Goal: Task Accomplishment & Management: Manage account settings

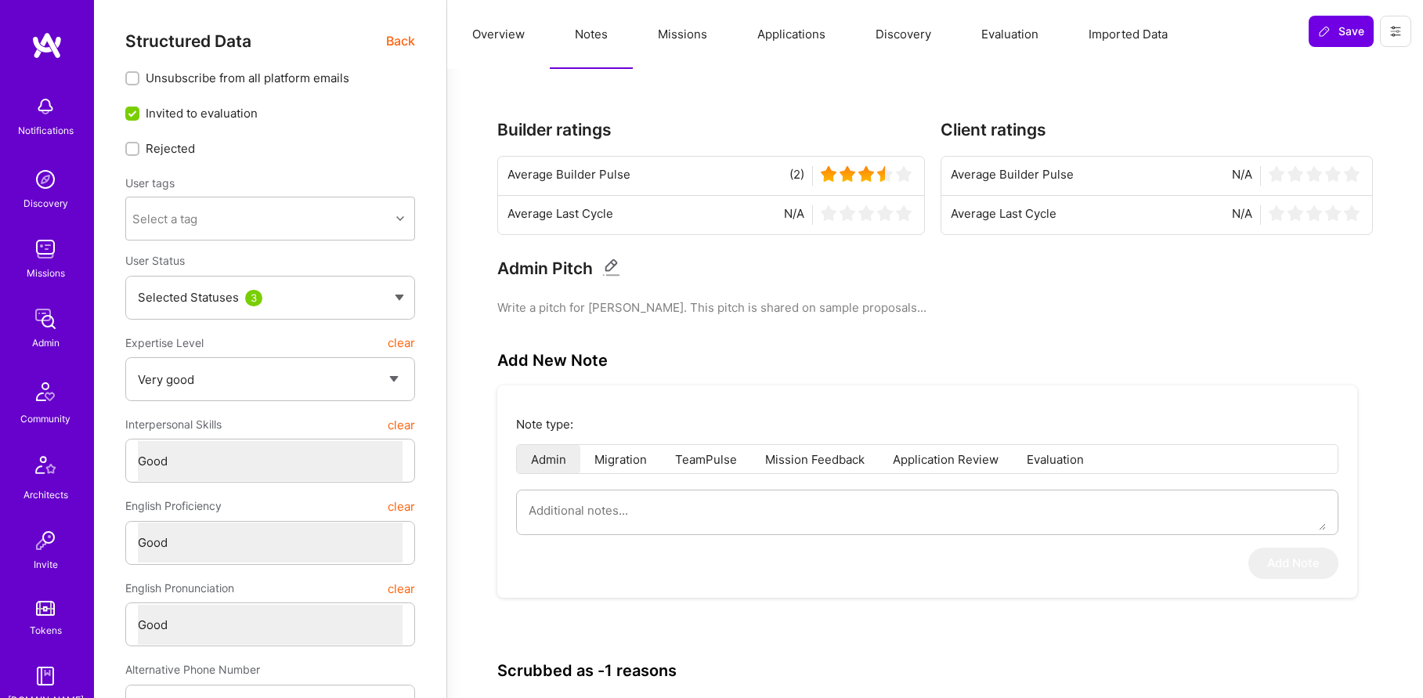
select select "5"
select select "4"
select select "6"
select select "CA"
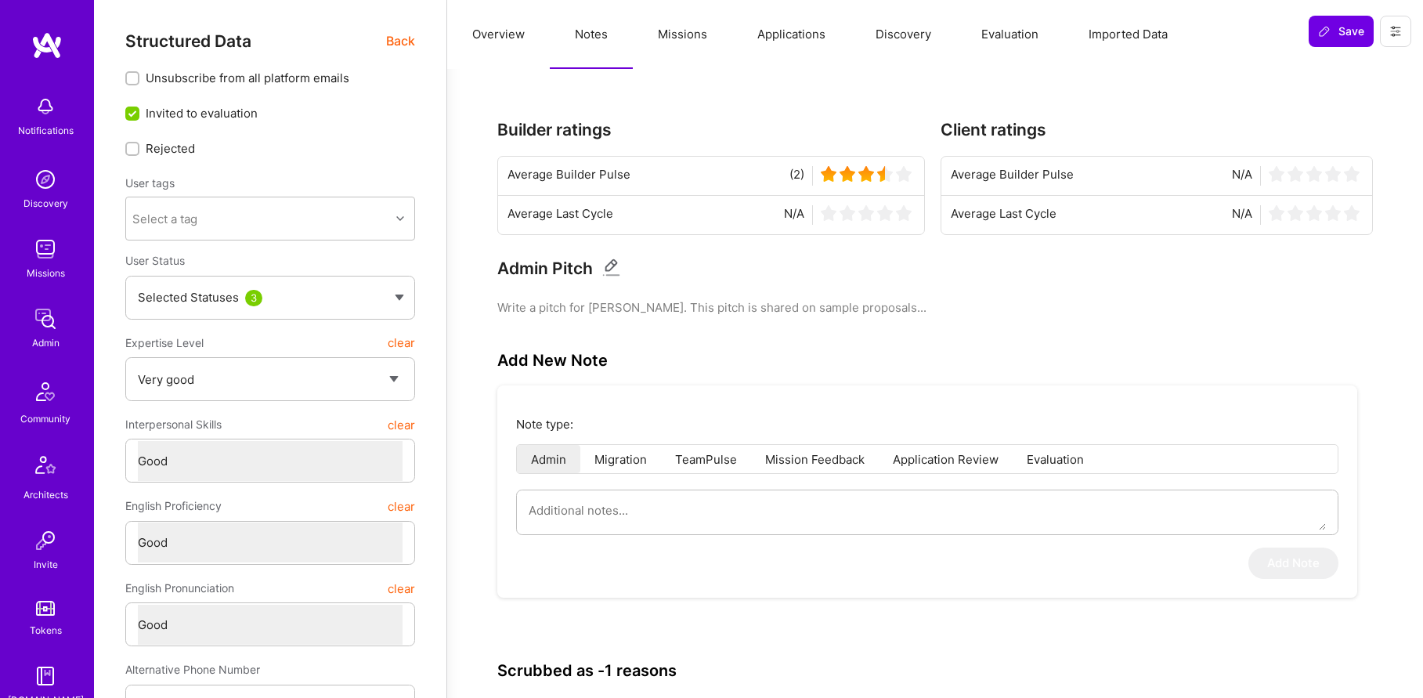
select select "Not Available"
select select "1 Month"
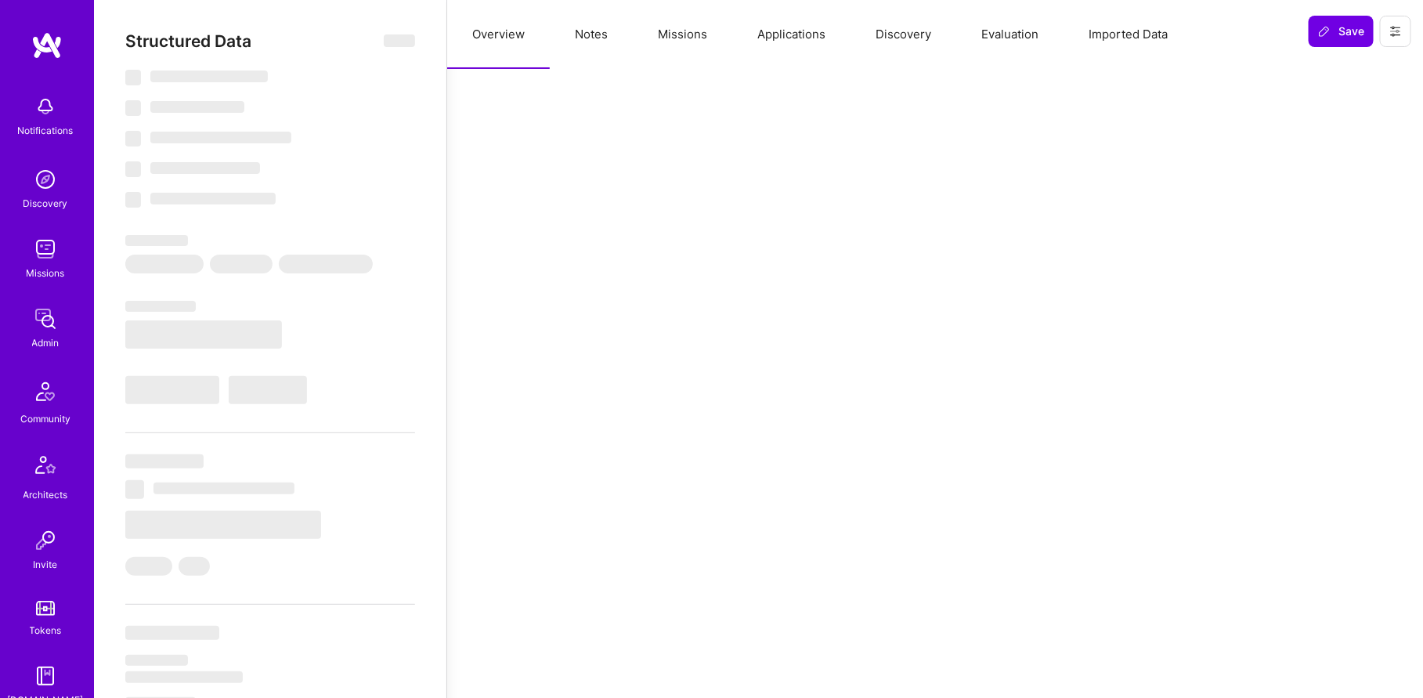
select select "Not Available"
select select "1 Month"
select select "5"
select select "4"
select select "6"
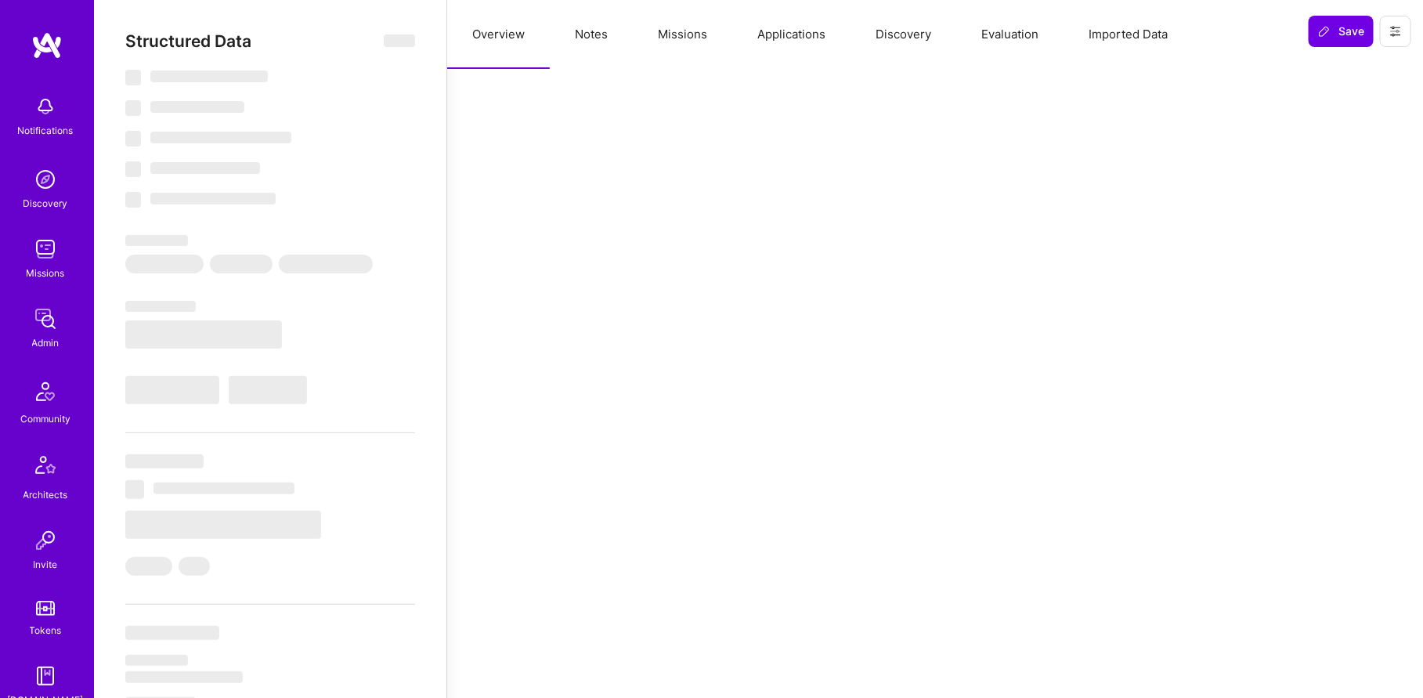
select select "6"
select select "CA"
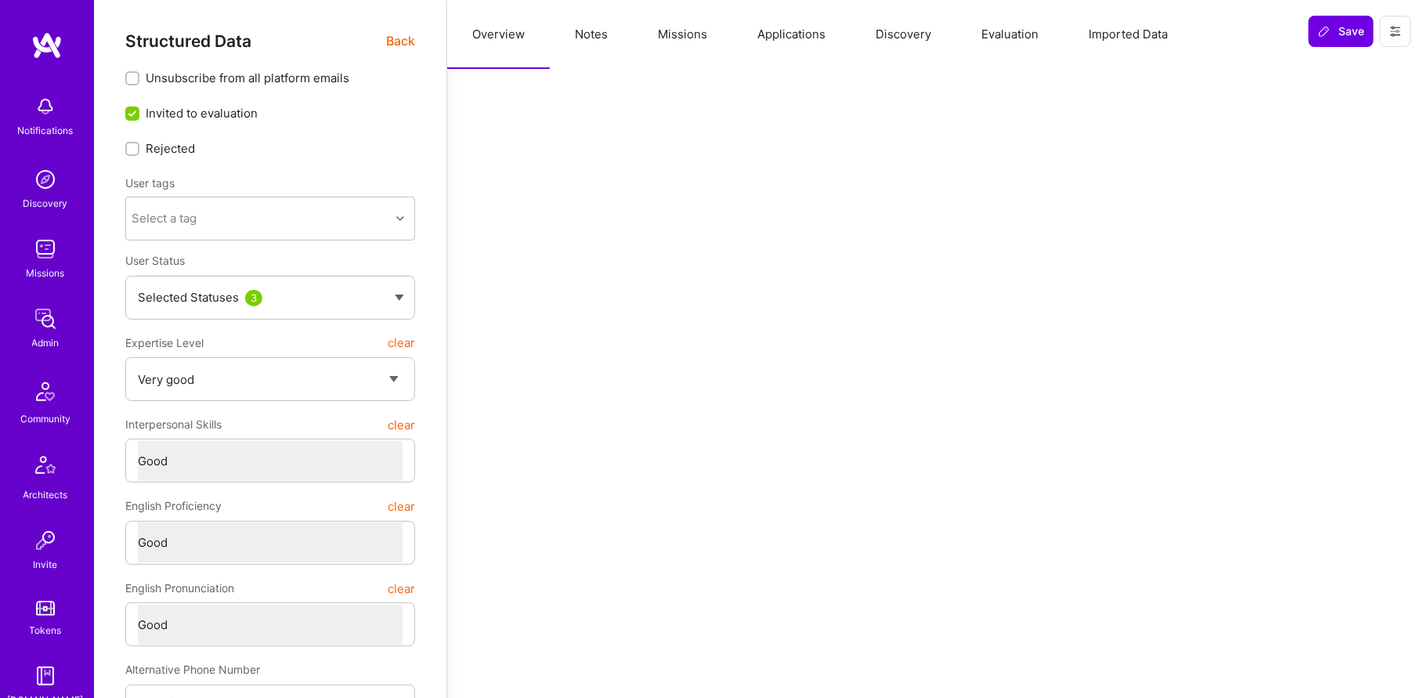
click at [596, 45] on button "Notes" at bounding box center [591, 34] width 83 height 69
type textarea "x"
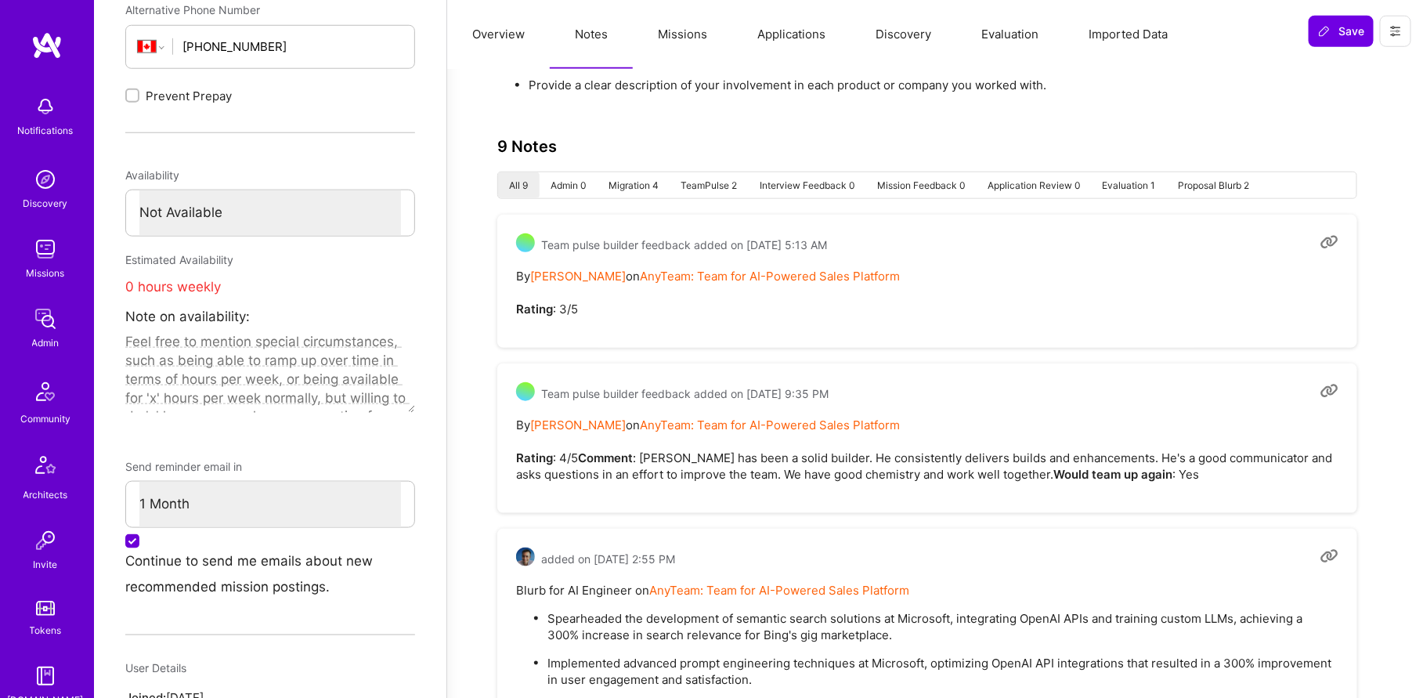
scroll to position [715, 0]
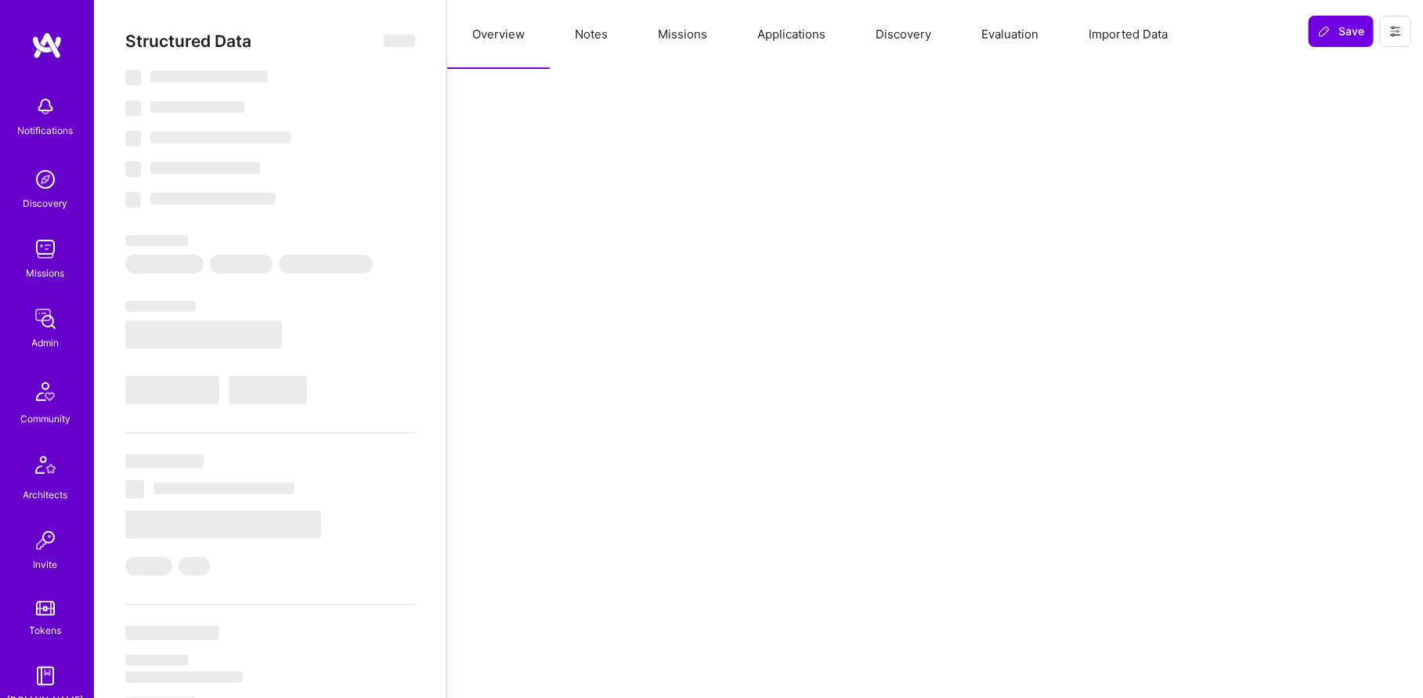
select select "Not Available"
select select "1 Month"
select select "5"
select select "4"
select select "6"
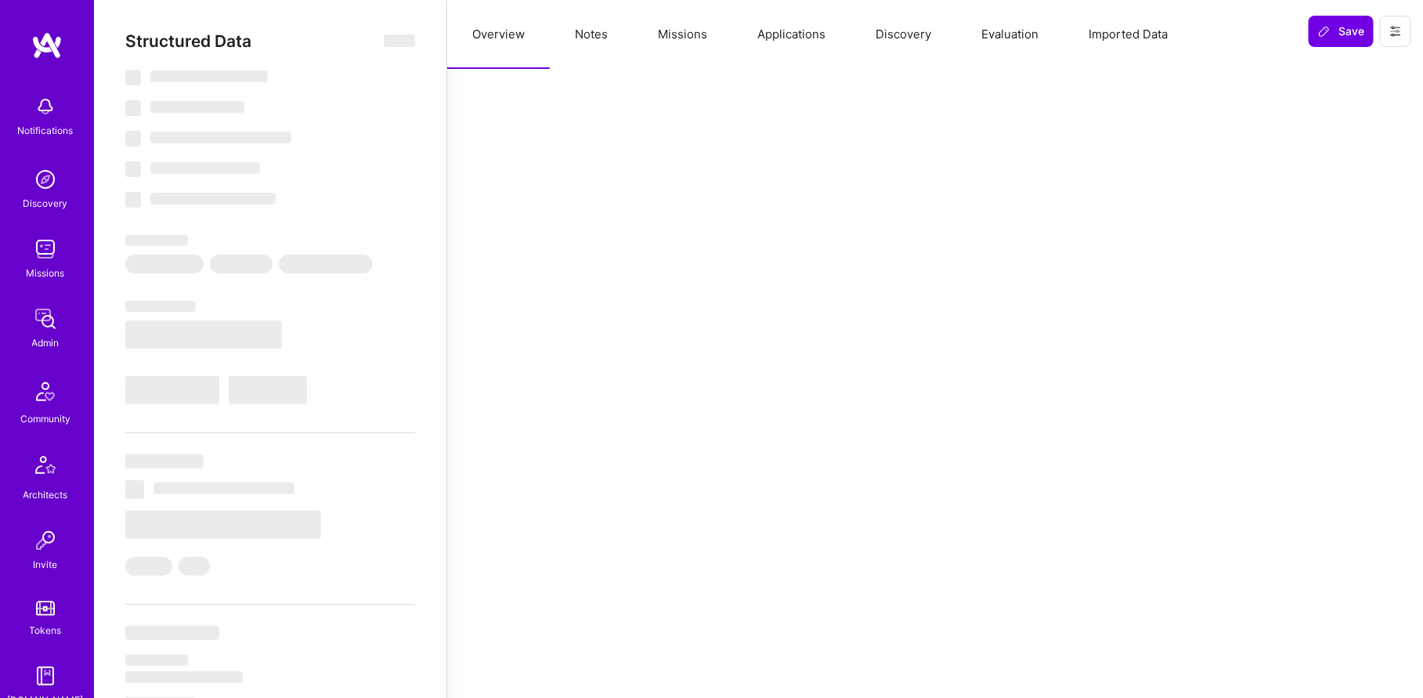
select select "6"
select select "CA"
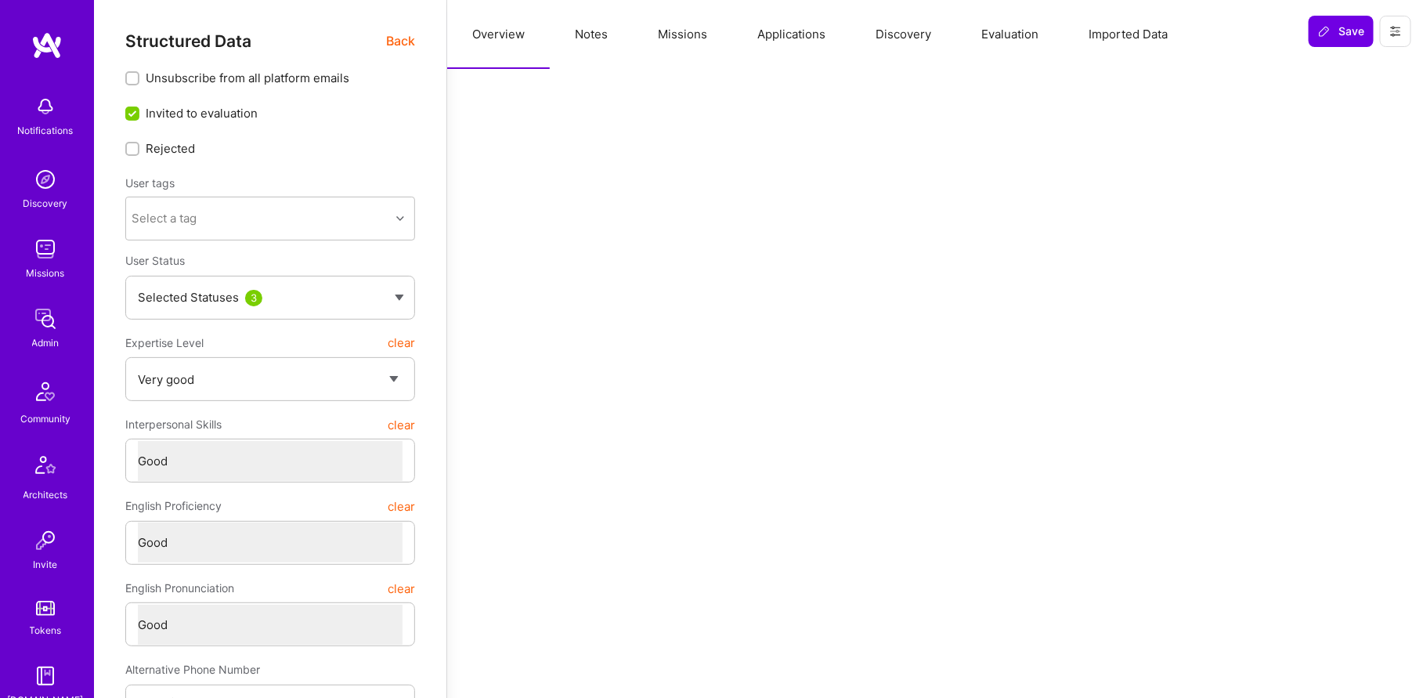
click at [580, 40] on button "Notes" at bounding box center [591, 34] width 83 height 69
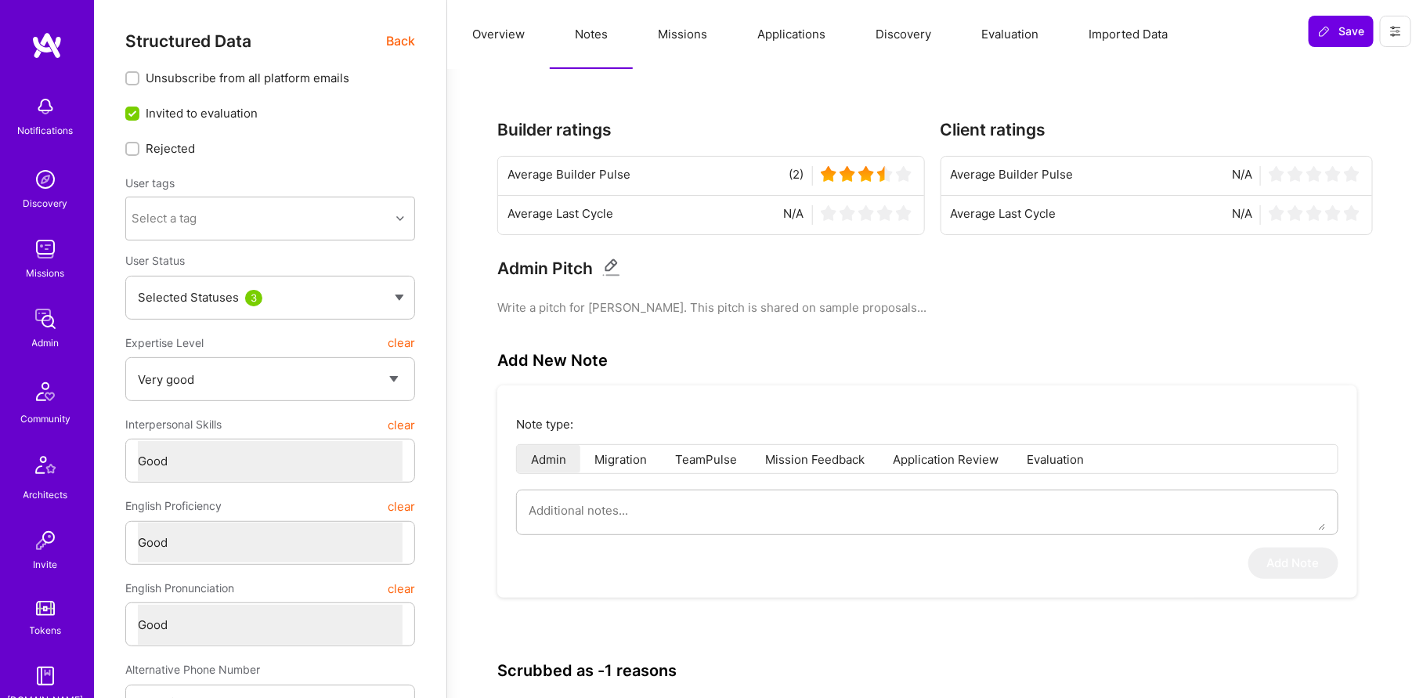
click at [193, 42] on span "Structured Data" at bounding box center [188, 41] width 126 height 20
click at [391, 38] on span "Back" at bounding box center [400, 41] width 29 height 20
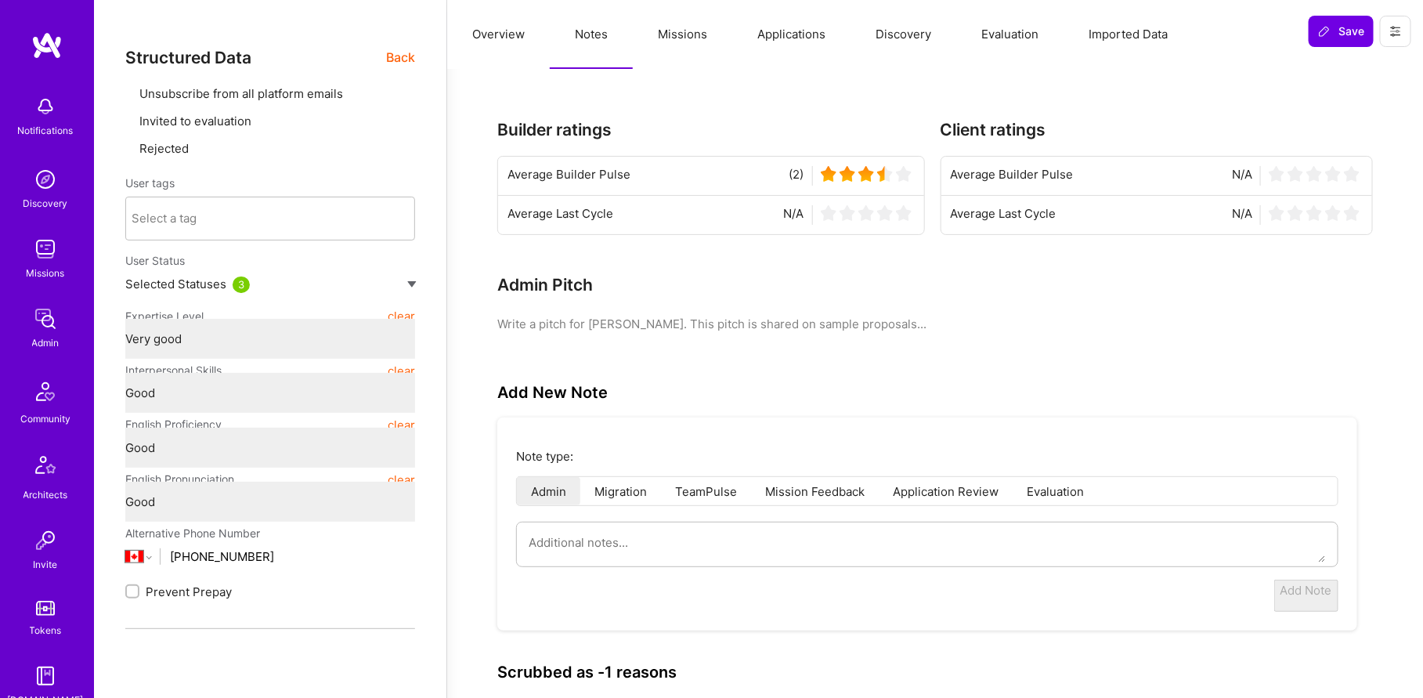
type textarea "x"
